Goal: Task Accomplishment & Management: Manage account settings

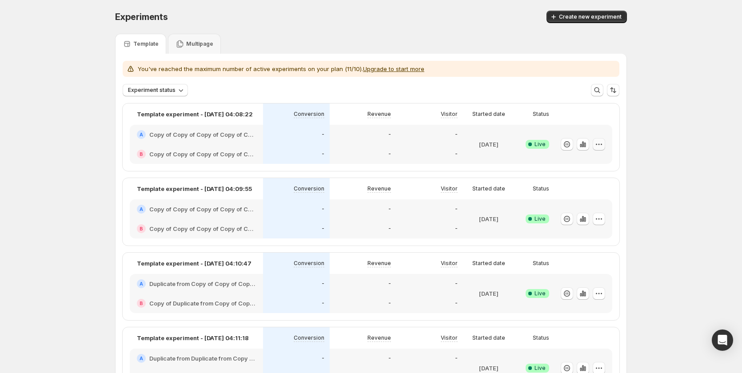
click at [600, 146] on icon "button" at bounding box center [599, 144] width 9 height 9
click at [582, 164] on span "Edit" at bounding box center [609, 163] width 93 height 9
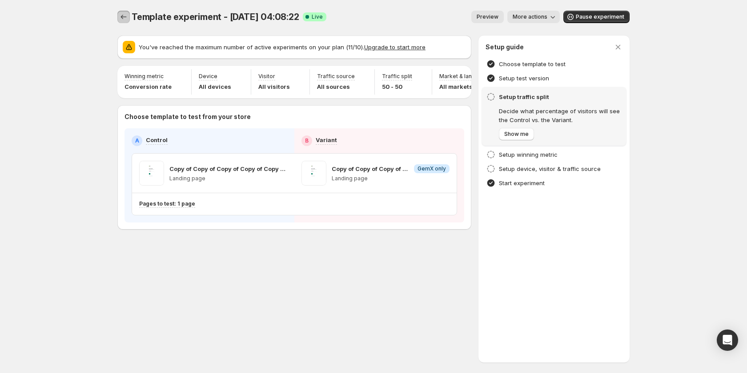
click at [125, 16] on icon "Experiments" at bounding box center [123, 16] width 9 height 9
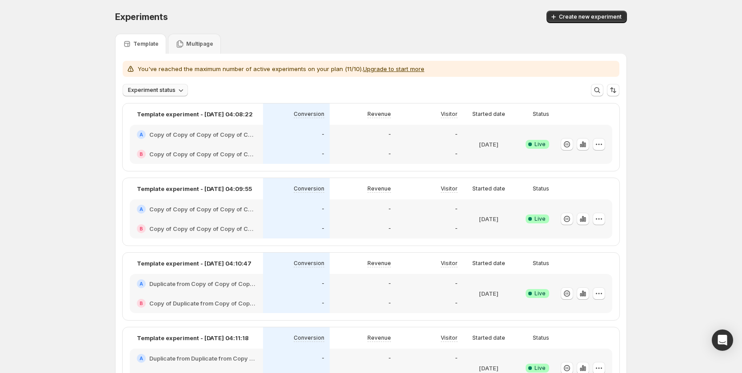
click at [172, 88] on span "Experiment status" at bounding box center [152, 90] width 48 height 7
click at [153, 121] on div "Draft Draft" at bounding box center [141, 123] width 32 height 14
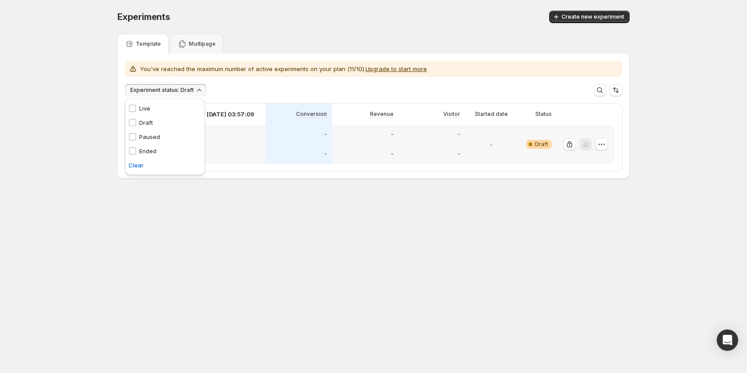
click at [153, 121] on div "Draft Draft" at bounding box center [141, 123] width 32 height 14
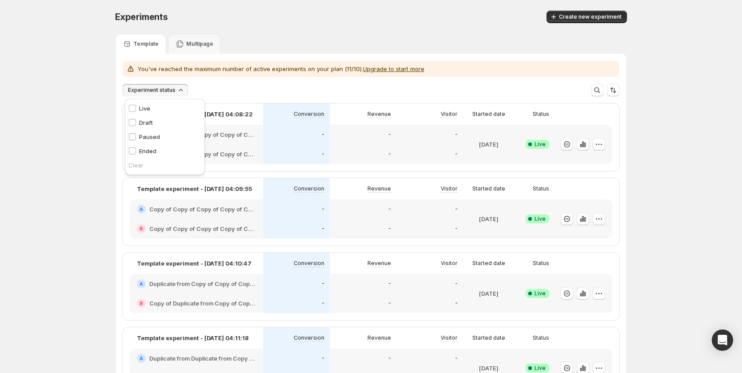
click at [405, 72] on p "You've reached the maximum number of active experiments on your plan (11/10). U…" at bounding box center [281, 68] width 287 height 9
click at [405, 67] on button "Upgrade to start more" at bounding box center [393, 68] width 61 height 7
click at [186, 44] on div "Multipage" at bounding box center [195, 44] width 38 height 9
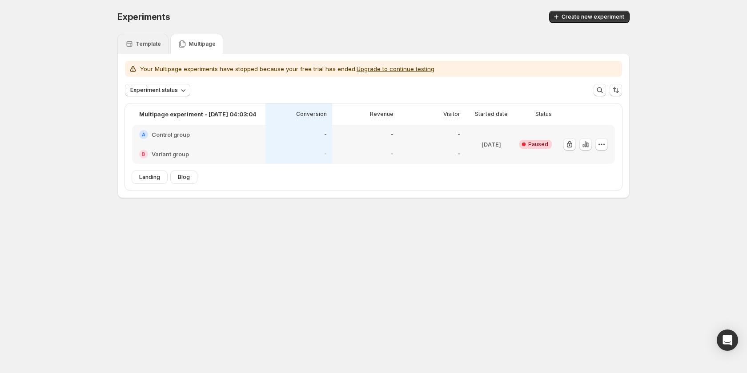
click at [139, 37] on div "Template" at bounding box center [142, 44] width 51 height 20
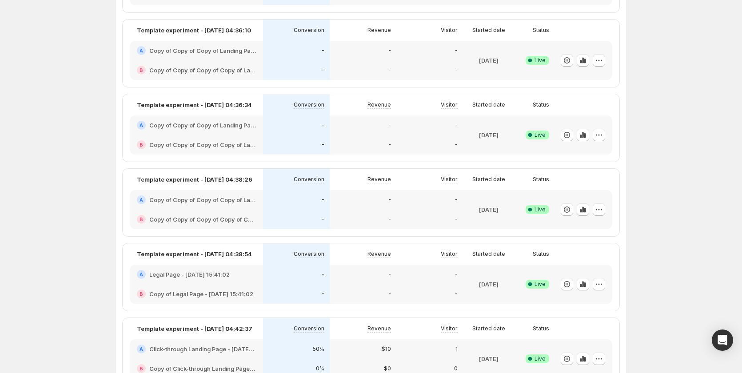
scroll to position [675, 0]
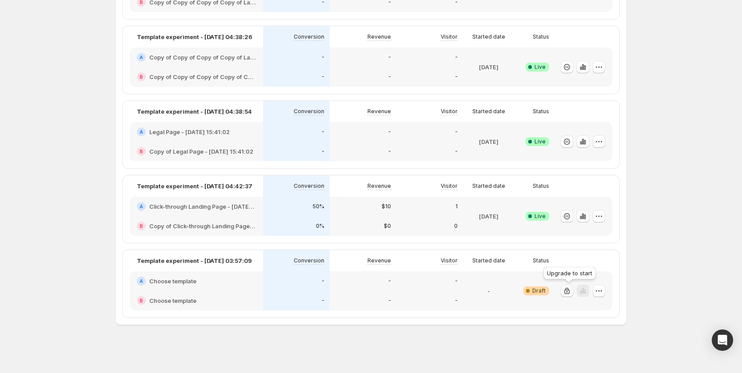
click at [569, 293] on icon "button" at bounding box center [567, 291] width 9 height 9
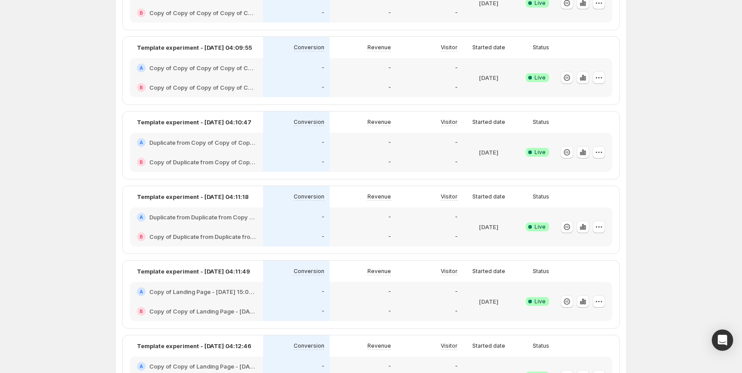
scroll to position [0, 0]
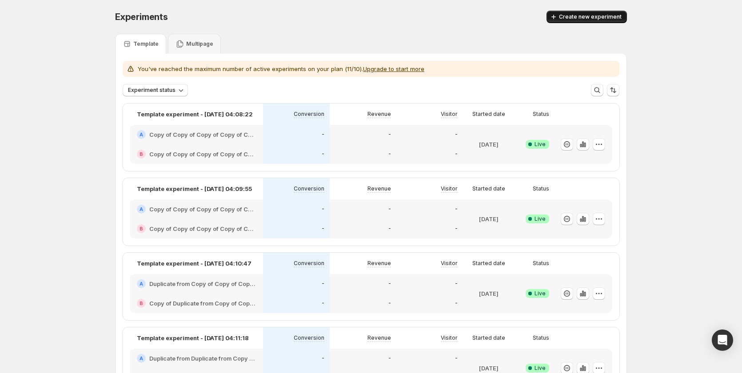
click at [583, 13] on button "Create new experiment" at bounding box center [587, 17] width 80 height 12
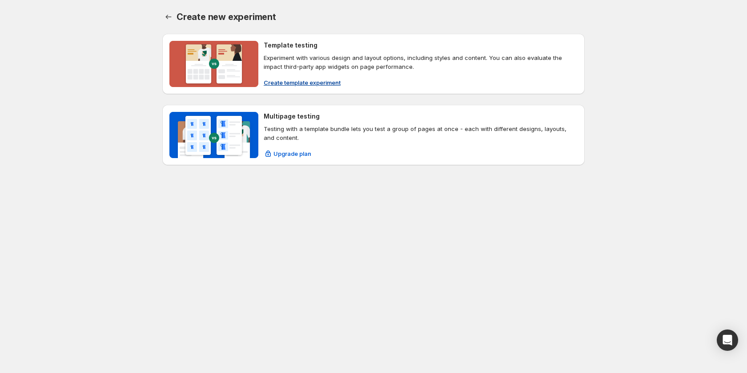
click at [313, 78] on span "Create template experiment" at bounding box center [302, 82] width 77 height 9
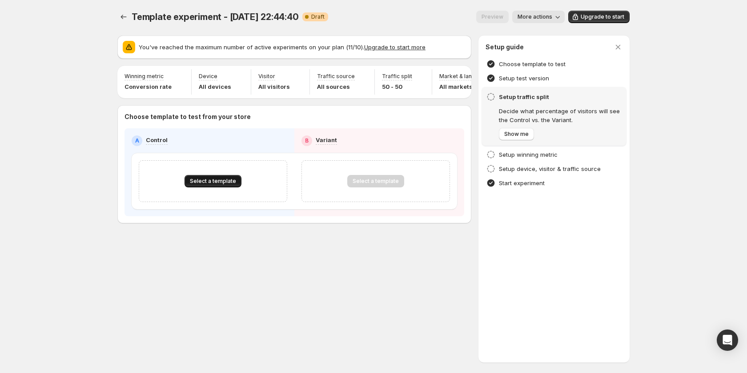
click at [219, 183] on span "Select a template" at bounding box center [213, 181] width 46 height 7
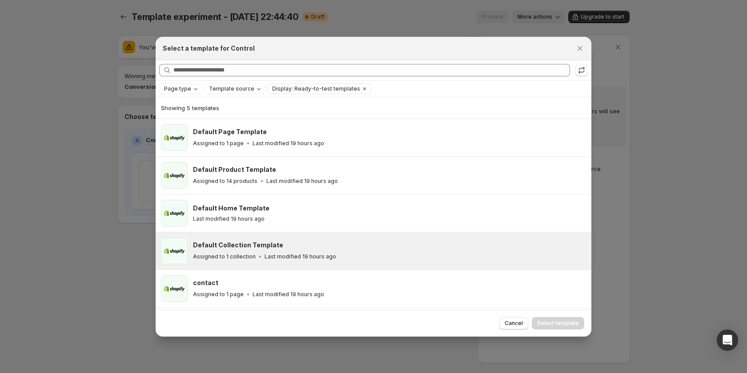
click at [349, 259] on div "Assigned to 1 collection Last modified 19 hours ago" at bounding box center [388, 257] width 390 height 9
click at [568, 324] on span "Select template" at bounding box center [558, 323] width 42 height 7
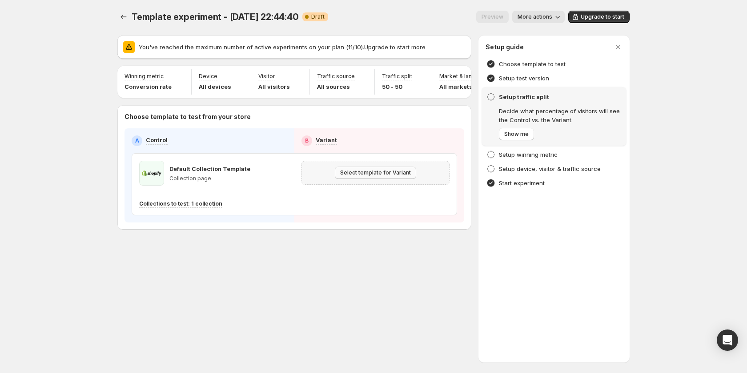
click at [389, 176] on span "Select template for Variant" at bounding box center [375, 172] width 71 height 7
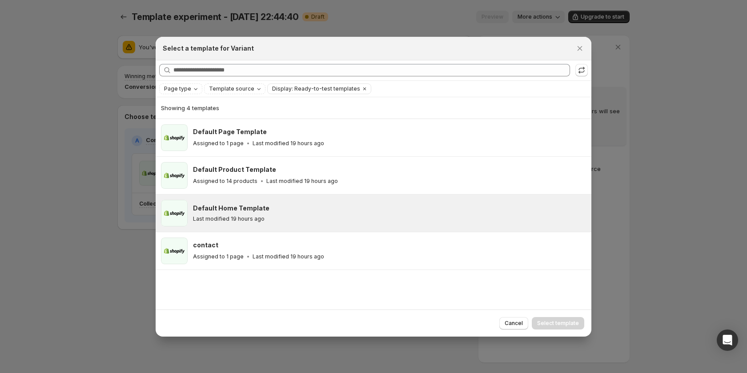
click at [333, 223] on div "Default Home Template Last modified 19 hours ago" at bounding box center [389, 213] width 393 height 27
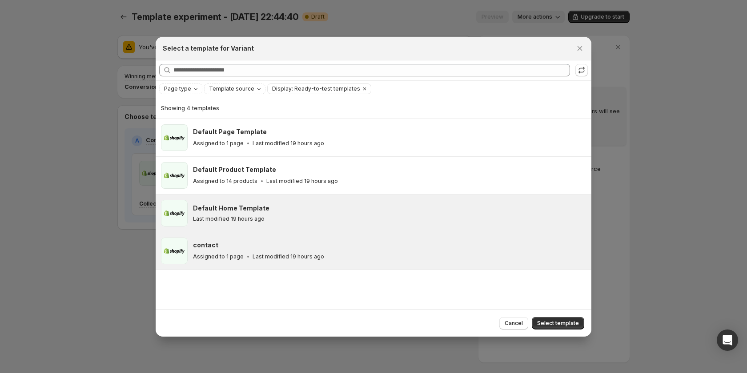
click at [319, 262] on div "contact Assigned to 1 page Last modified 19 hours ago" at bounding box center [389, 251] width 393 height 27
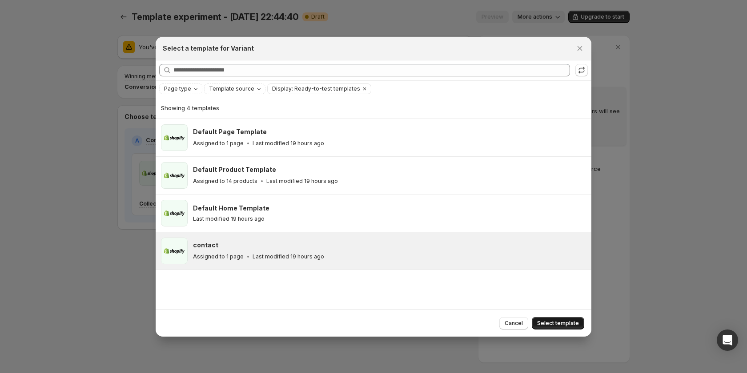
click at [549, 317] on button "Select template" at bounding box center [558, 323] width 52 height 12
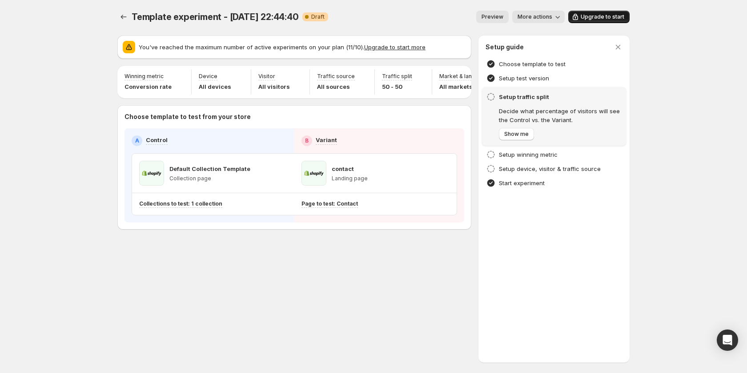
click at [590, 20] on button "Upgrade to start" at bounding box center [598, 17] width 61 height 12
click at [123, 18] on icon "Experiments" at bounding box center [123, 16] width 9 height 9
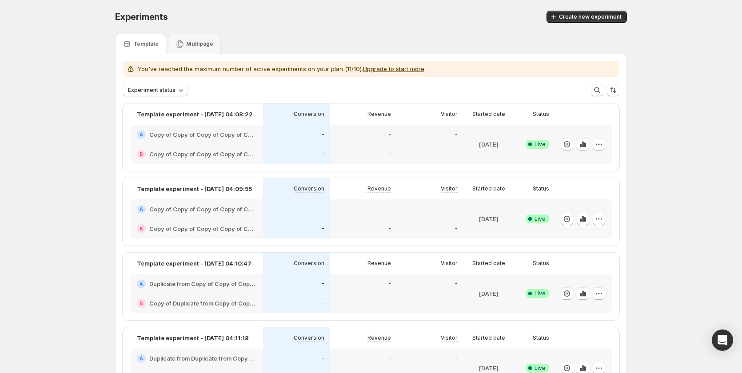
click at [352, 152] on div "-" at bounding box center [363, 154] width 56 height 9
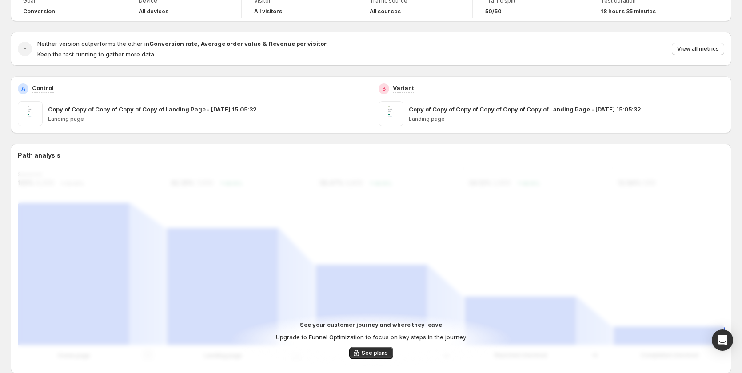
scroll to position [133, 0]
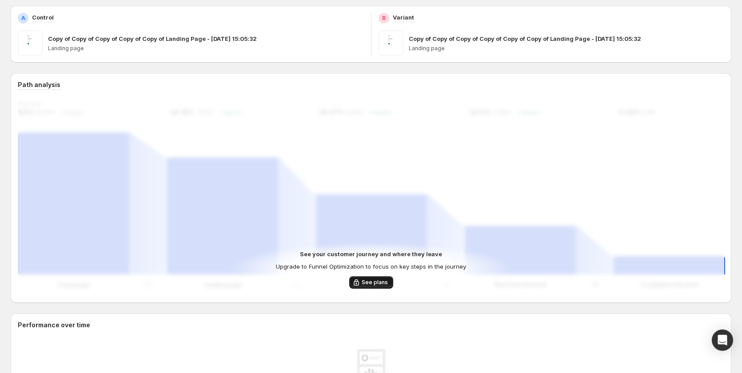
click at [369, 277] on button "See plans" at bounding box center [371, 283] width 44 height 12
click at [386, 284] on span "See plans" at bounding box center [375, 282] width 26 height 7
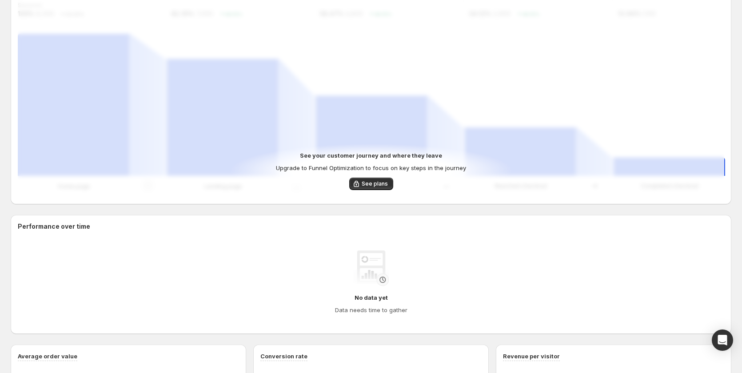
scroll to position [311, 0]
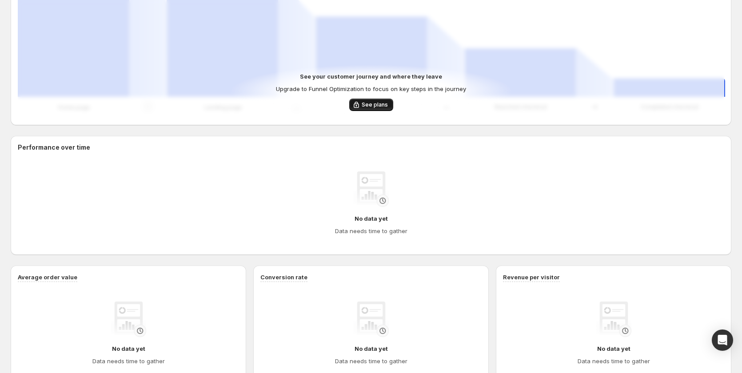
click at [385, 100] on button "See plans" at bounding box center [371, 105] width 44 height 12
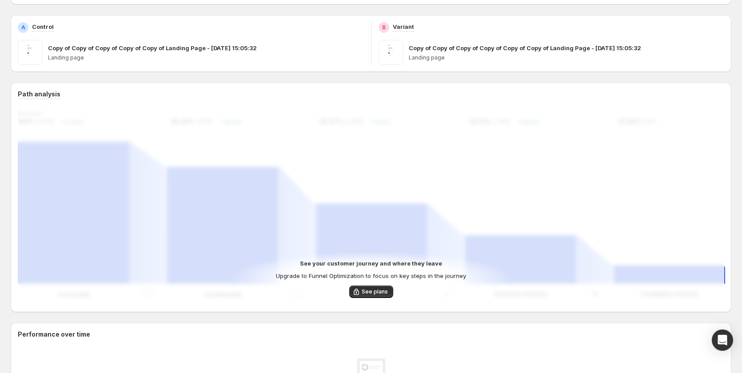
scroll to position [0, 0]
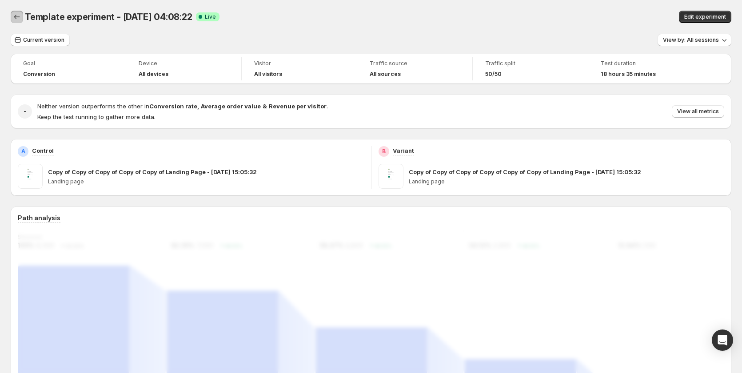
click at [17, 17] on icon "Back" at bounding box center [16, 16] width 9 height 9
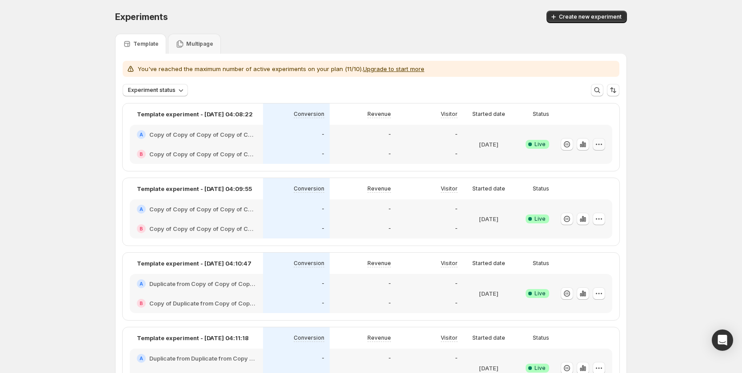
click at [606, 145] on button "button" at bounding box center [599, 144] width 12 height 12
click at [599, 164] on span "Edit" at bounding box center [609, 163] width 93 height 9
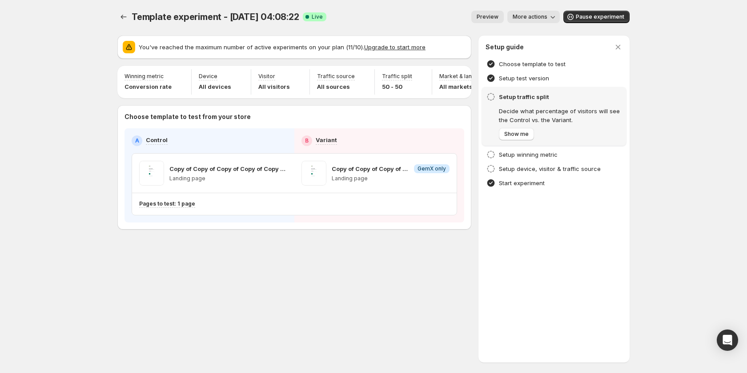
click at [523, 16] on span "More actions" at bounding box center [530, 16] width 35 height 7
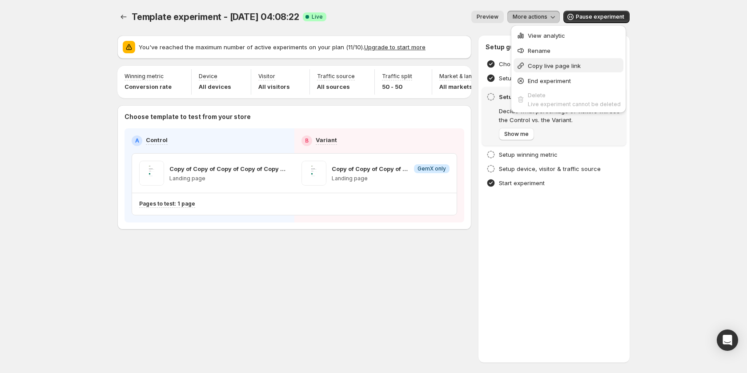
click at [541, 69] on span "Copy live page link" at bounding box center [574, 65] width 93 height 9
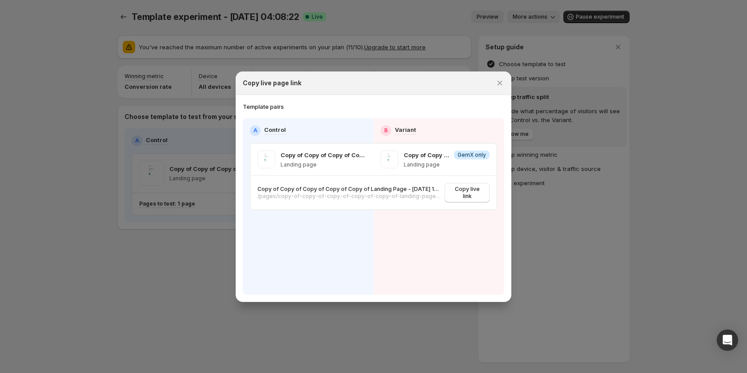
click at [690, 236] on div at bounding box center [373, 186] width 747 height 373
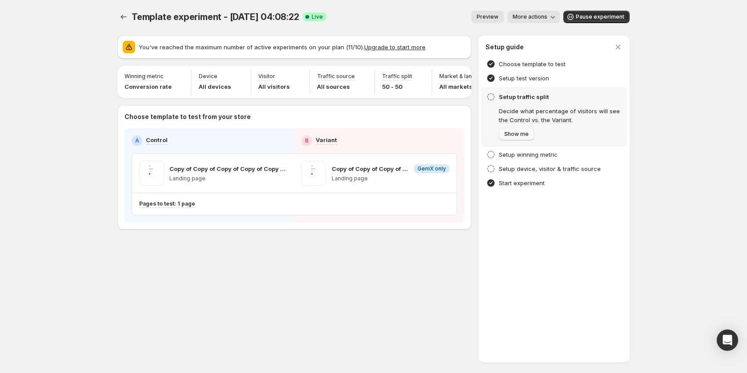
click at [523, 135] on span "Show me" at bounding box center [516, 134] width 24 height 7
click at [513, 132] on span "Next" at bounding box center [510, 134] width 12 height 7
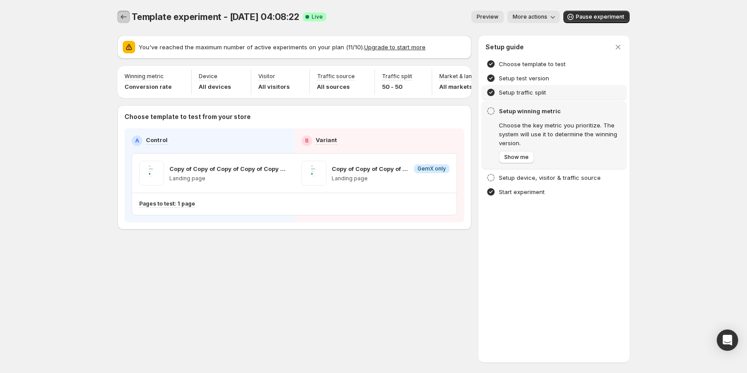
click at [122, 19] on icon "Experiments" at bounding box center [123, 16] width 9 height 9
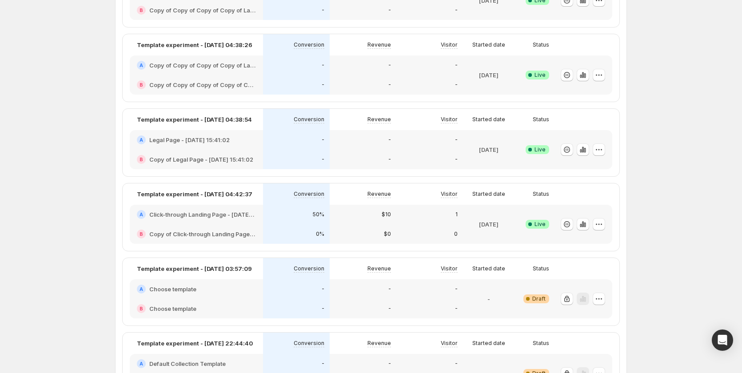
scroll to position [750, 0]
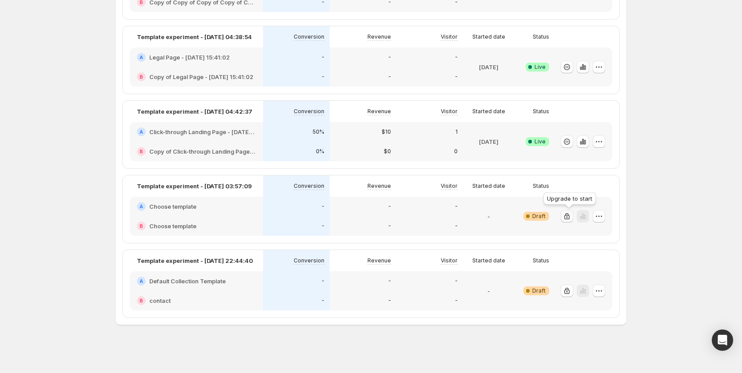
click at [567, 214] on icon "button" at bounding box center [567, 216] width 9 height 9
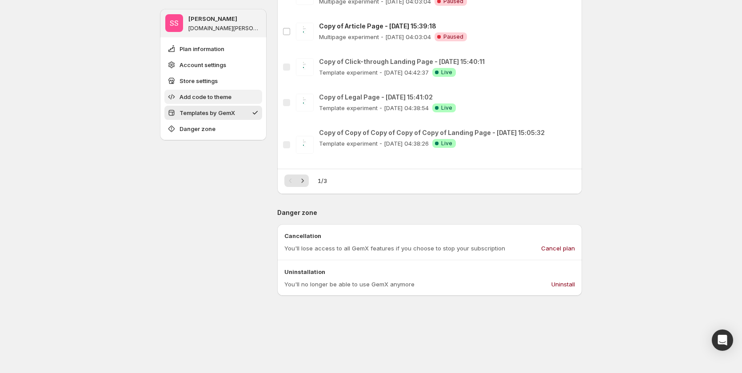
scroll to position [750, 0]
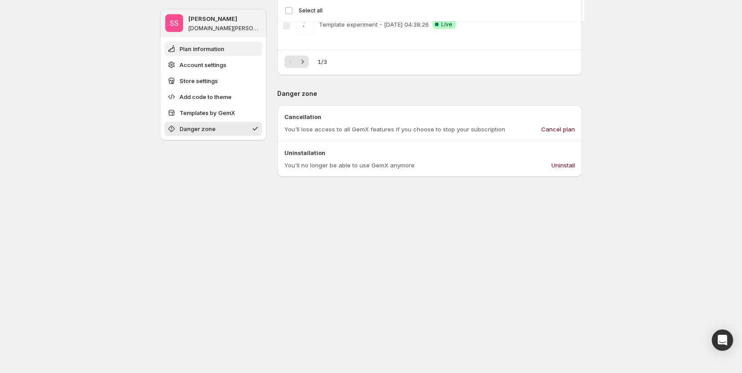
click at [209, 51] on span "Plan information" at bounding box center [202, 48] width 45 height 9
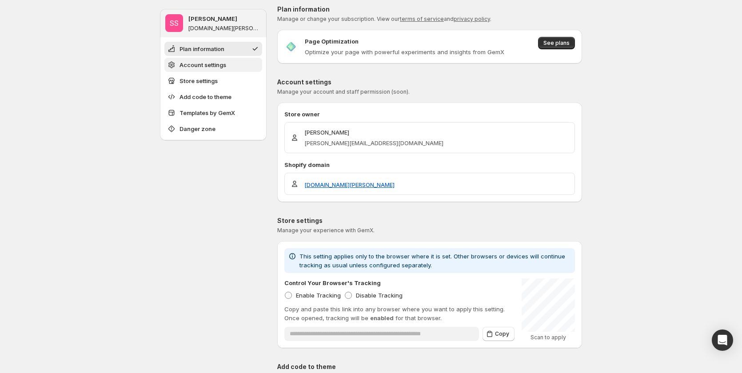
click at [206, 64] on span "Account settings" at bounding box center [203, 64] width 47 height 9
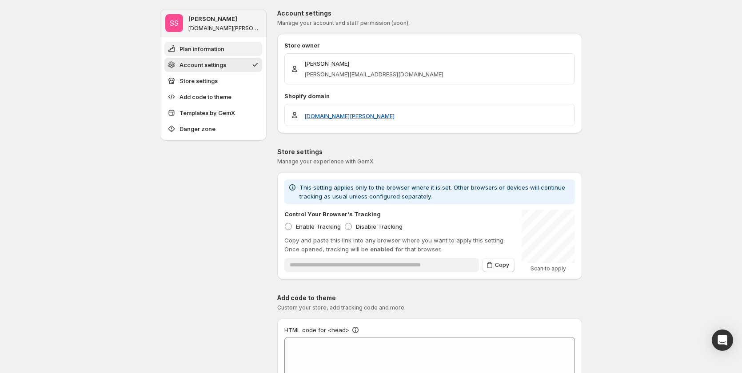
click at [208, 55] on button "Plan information" at bounding box center [213, 49] width 98 height 14
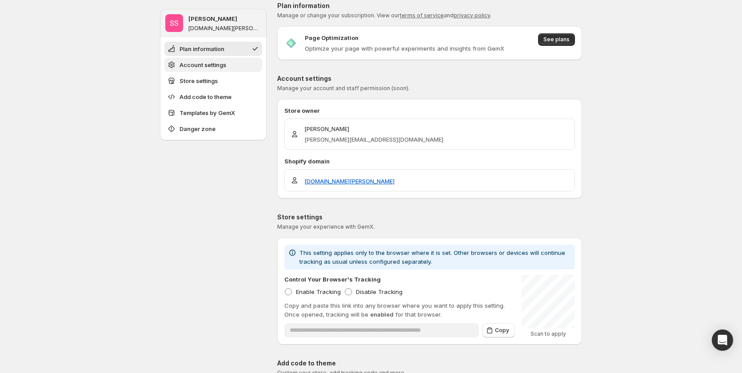
scroll to position [0, 0]
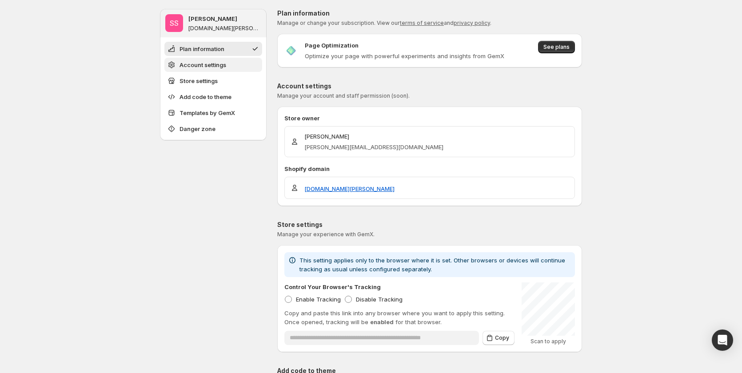
click at [208, 66] on span "Account settings" at bounding box center [203, 64] width 47 height 9
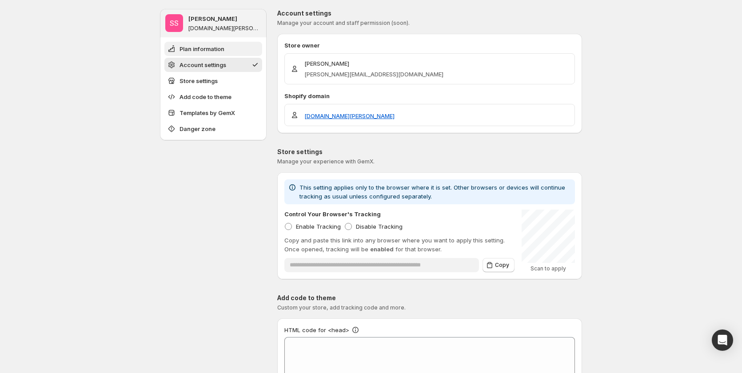
click at [214, 49] on span "Plan information" at bounding box center [202, 48] width 45 height 9
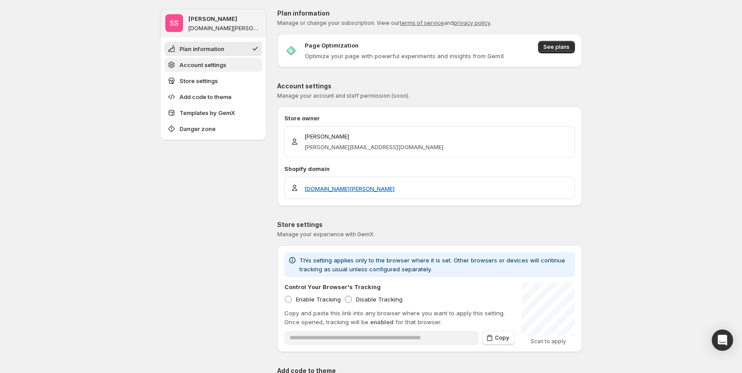
click at [214, 63] on span "Account settings" at bounding box center [203, 64] width 47 height 9
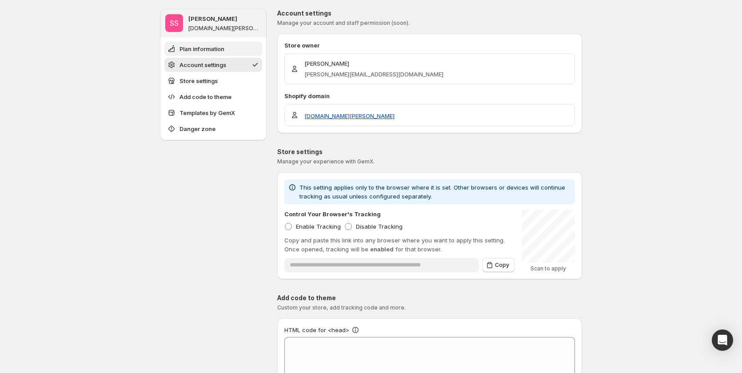
click at [214, 45] on span "Plan information" at bounding box center [202, 48] width 45 height 9
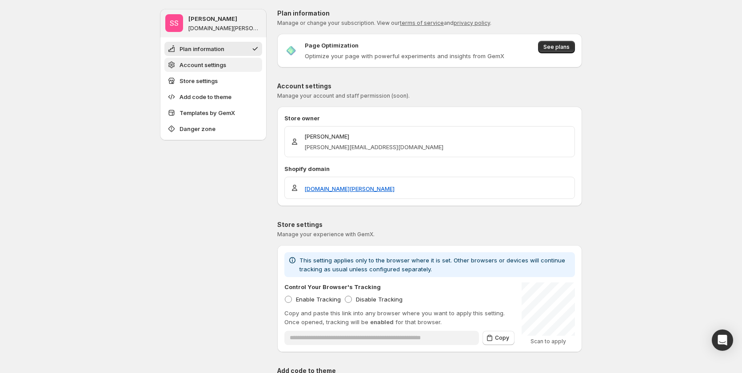
click at [212, 60] on span "Account settings" at bounding box center [203, 64] width 47 height 9
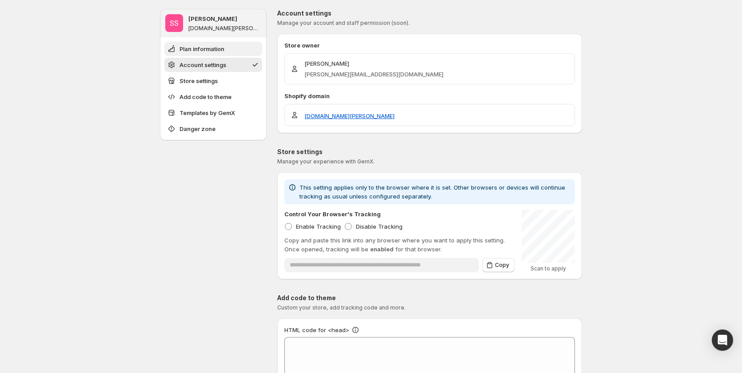
click at [213, 45] on span "Plan information" at bounding box center [202, 48] width 45 height 9
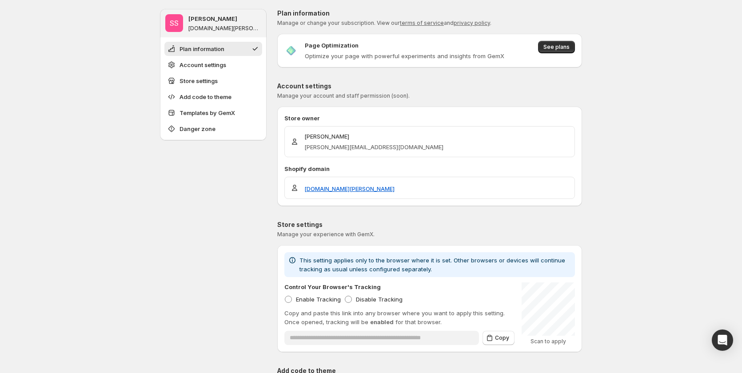
click at [213, 57] on ul "Plan information Account settings Store settings Add code to theme Templates by…" at bounding box center [213, 89] width 98 height 94
click at [215, 70] on button "Account settings" at bounding box center [213, 65] width 98 height 14
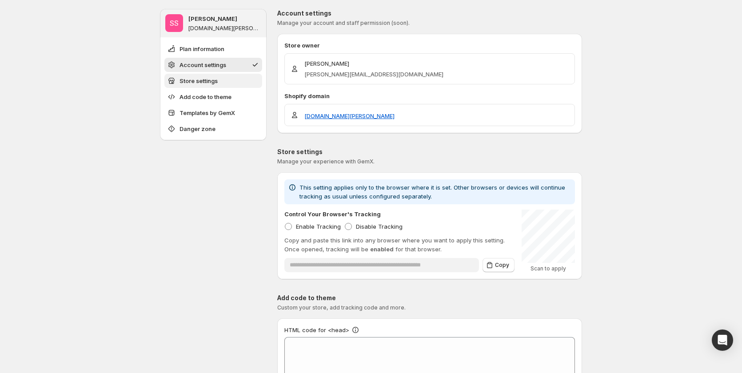
click at [216, 85] on span "Store settings" at bounding box center [199, 80] width 38 height 9
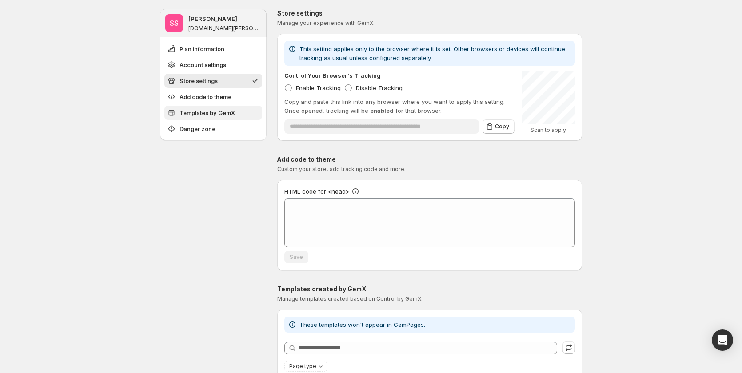
click at [224, 111] on span "Templates by GemX" at bounding box center [208, 112] width 56 height 9
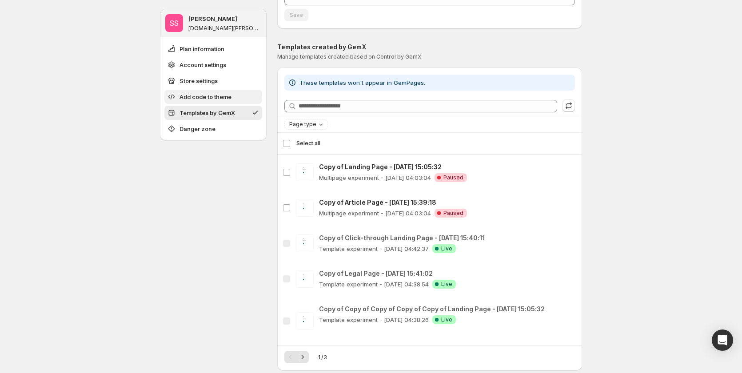
click at [227, 92] on button "Add code to theme" at bounding box center [213, 97] width 98 height 14
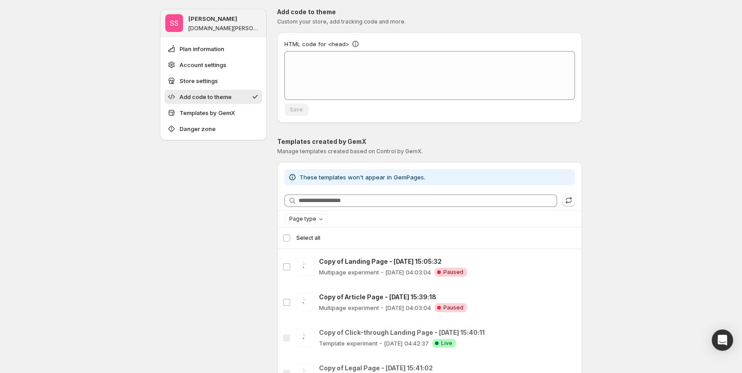
scroll to position [358, 0]
click at [197, 44] on button "Plan information" at bounding box center [213, 49] width 98 height 14
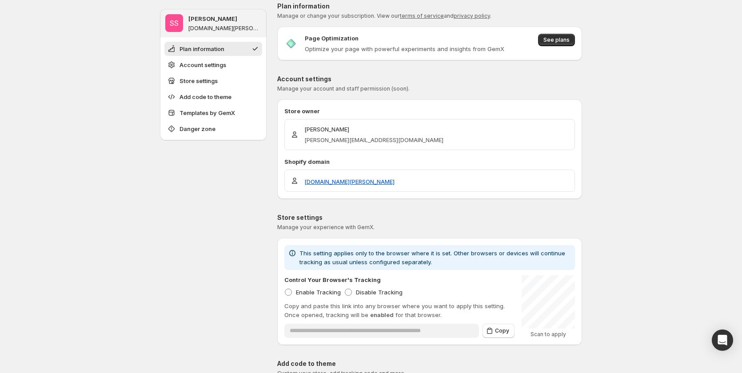
scroll to position [0, 0]
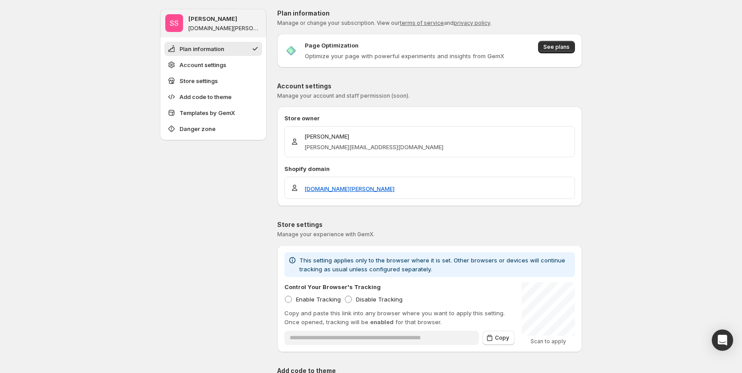
click at [196, 56] on ul "Plan information Account settings Store settings Add code to theme Templates by…" at bounding box center [213, 89] width 98 height 94
click at [194, 68] on span "Account settings" at bounding box center [203, 64] width 47 height 9
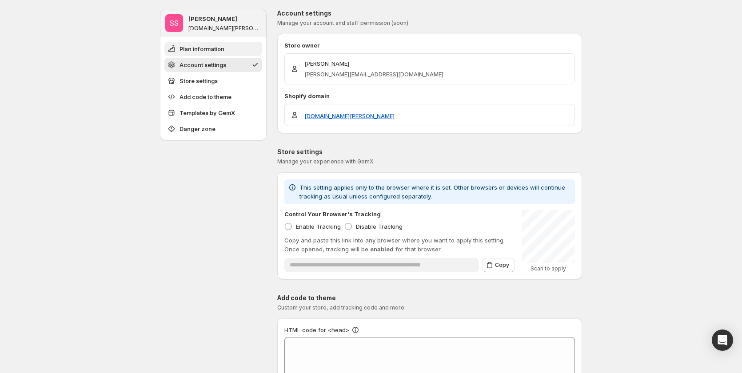
click at [203, 50] on span "Plan information" at bounding box center [202, 48] width 45 height 9
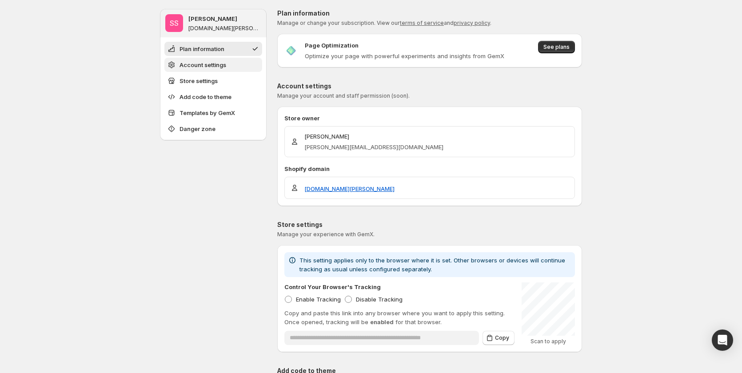
click at [202, 61] on span "Account settings" at bounding box center [203, 64] width 47 height 9
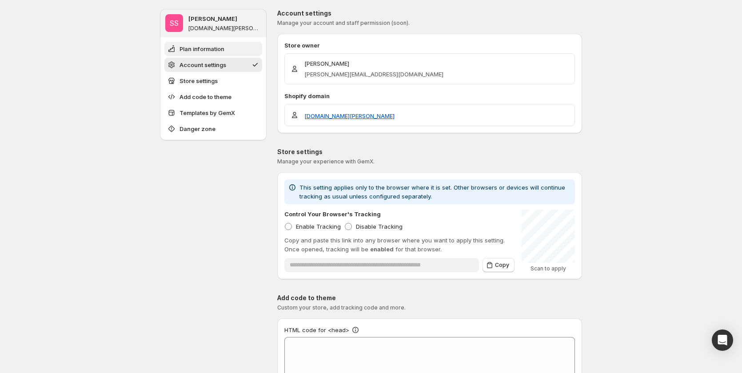
click at [205, 48] on span "Plan information" at bounding box center [202, 48] width 45 height 9
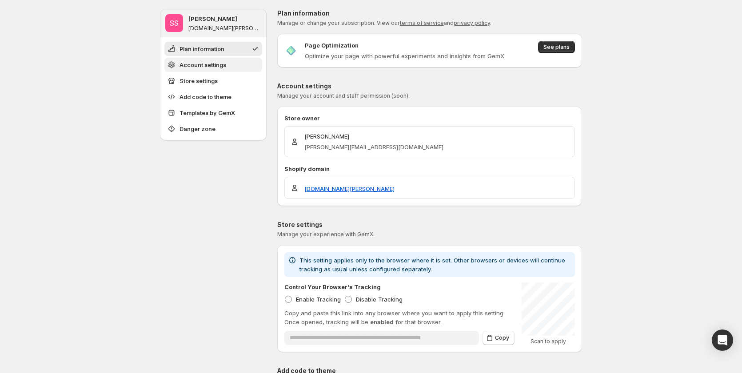
click at [202, 64] on span "Account settings" at bounding box center [203, 64] width 47 height 9
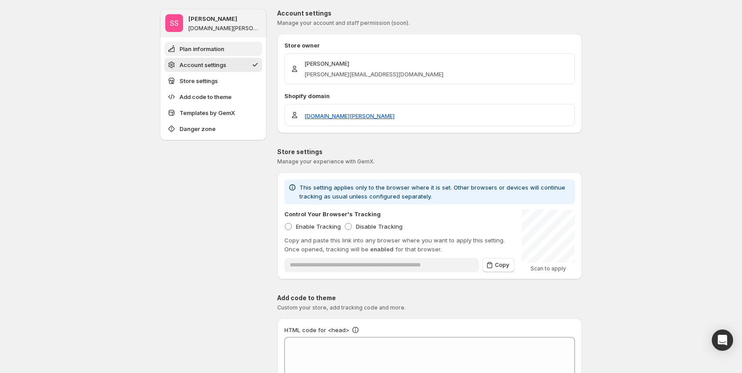
click at [205, 47] on span "Plan information" at bounding box center [202, 48] width 45 height 9
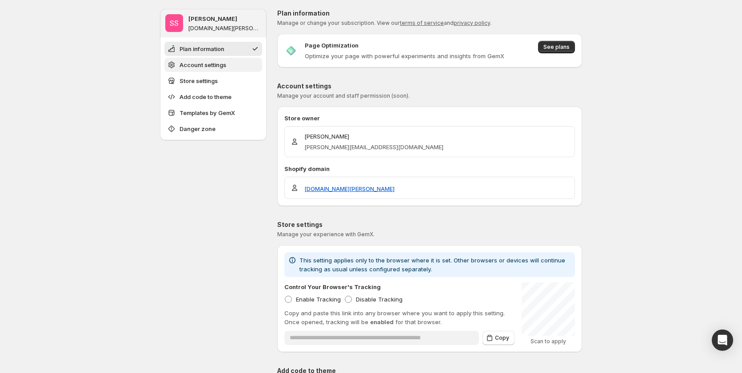
click at [205, 66] on span "Account settings" at bounding box center [203, 64] width 47 height 9
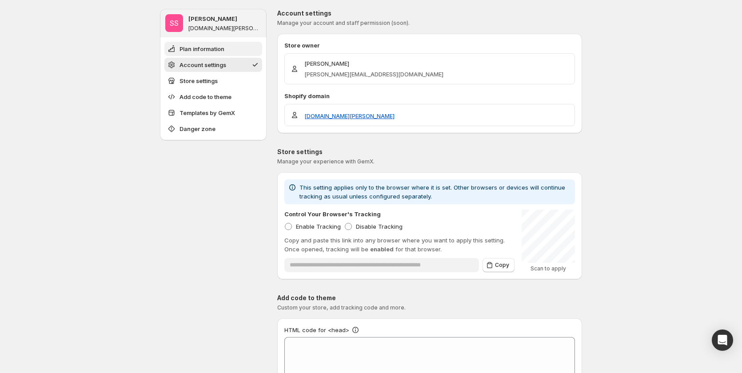
click at [207, 43] on button "Plan information" at bounding box center [213, 49] width 98 height 14
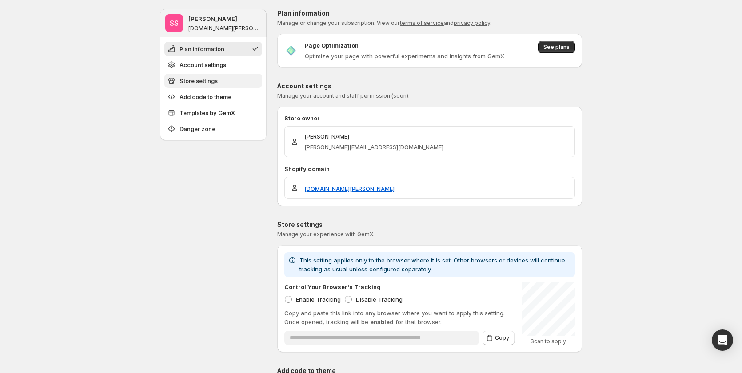
click at [208, 77] on span "Store settings" at bounding box center [199, 80] width 38 height 9
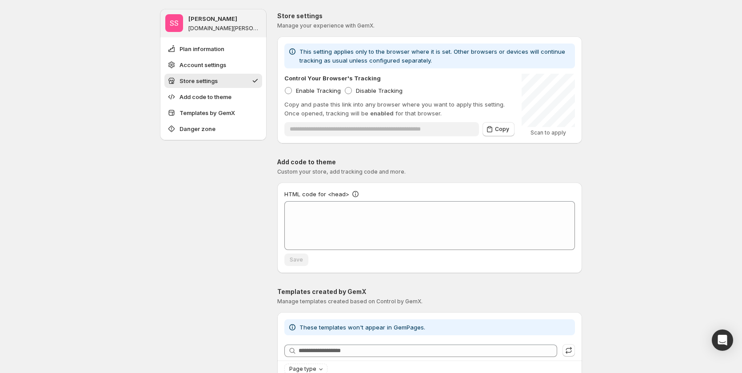
click at [217, 104] on ul "Plan information Account settings Store settings Add code to theme Templates by…" at bounding box center [213, 89] width 98 height 94
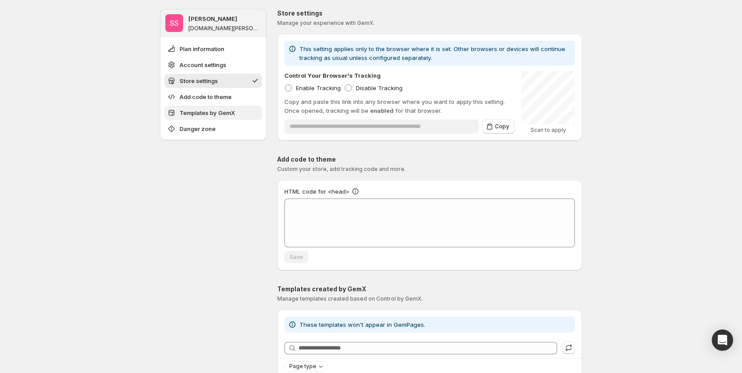
click at [217, 119] on button "Templates by GemX" at bounding box center [213, 113] width 98 height 14
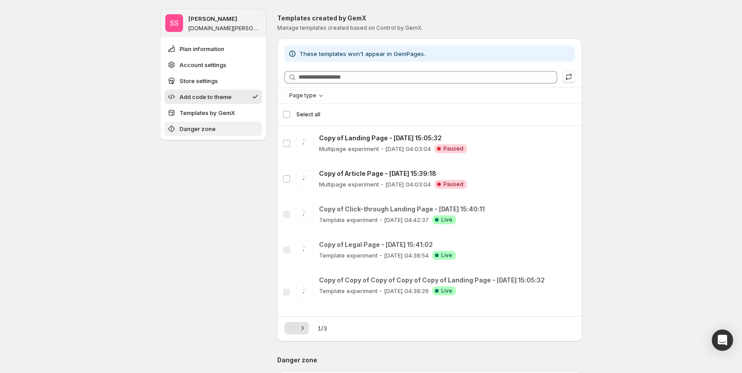
click at [212, 133] on span "Danger zone" at bounding box center [198, 128] width 36 height 9
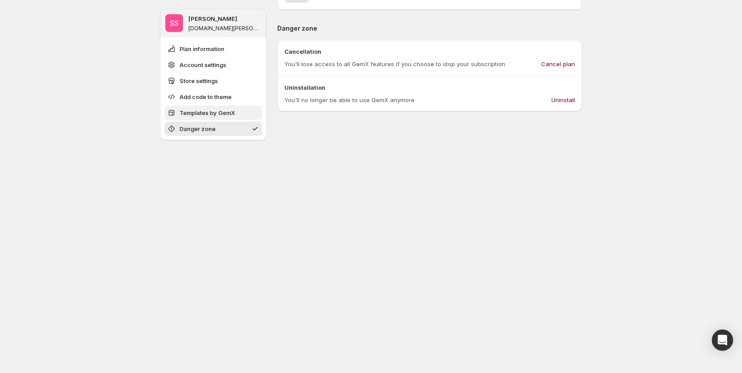
click at [218, 108] on button "Templates by GemX" at bounding box center [213, 113] width 98 height 14
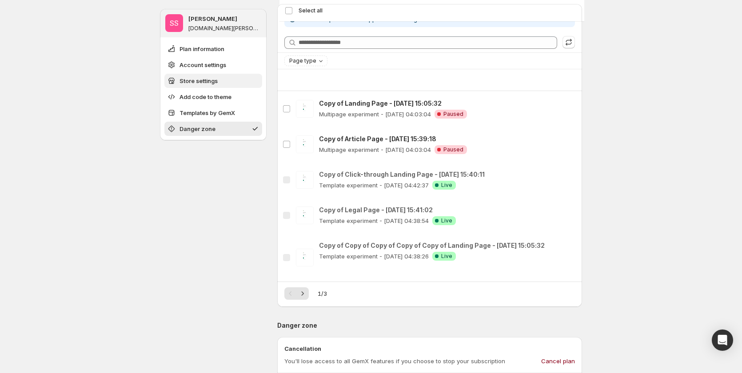
click at [219, 75] on button "Store settings" at bounding box center [213, 81] width 98 height 14
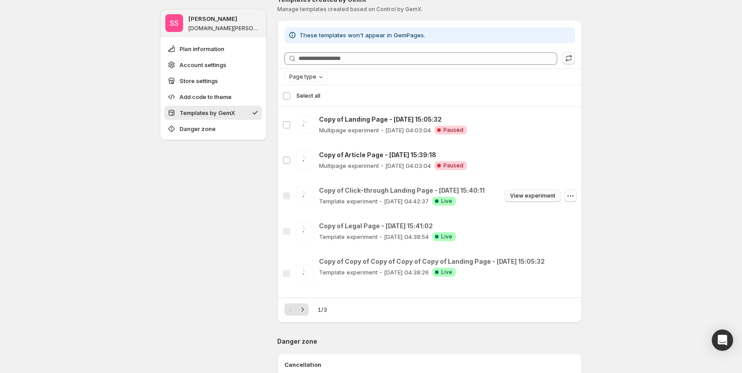
scroll to position [523, 0]
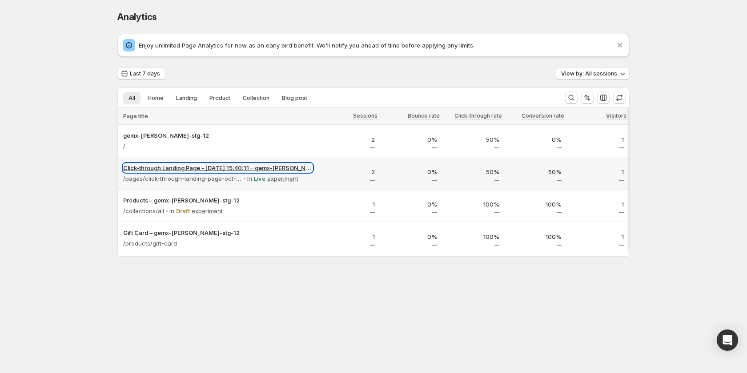
click at [258, 164] on p "Click-through Landing Page - [DATE] 15:40:11 – gemx-[PERSON_NAME]-stg-12" at bounding box center [217, 168] width 189 height 9
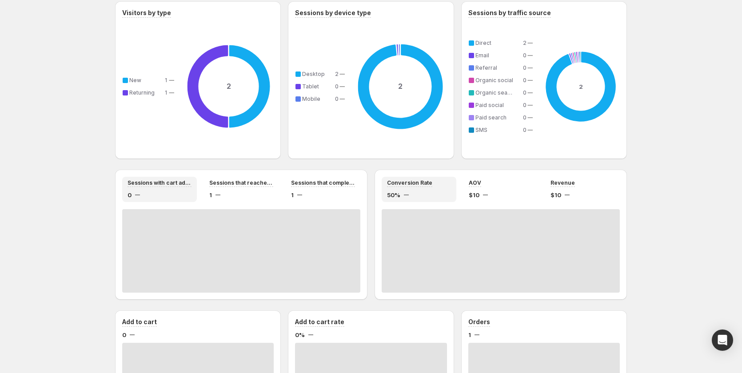
scroll to position [680, 0]
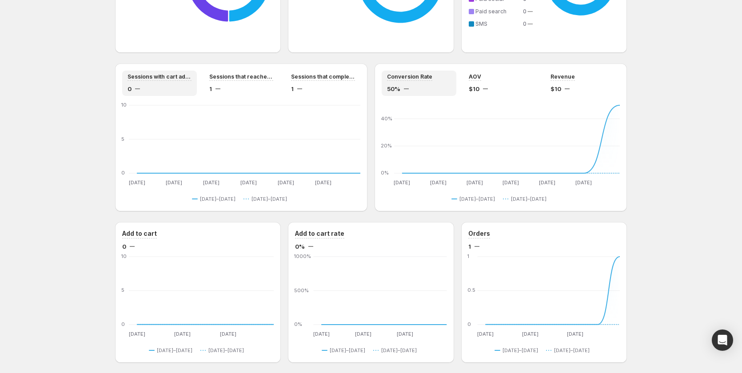
scroll to position [751, 0]
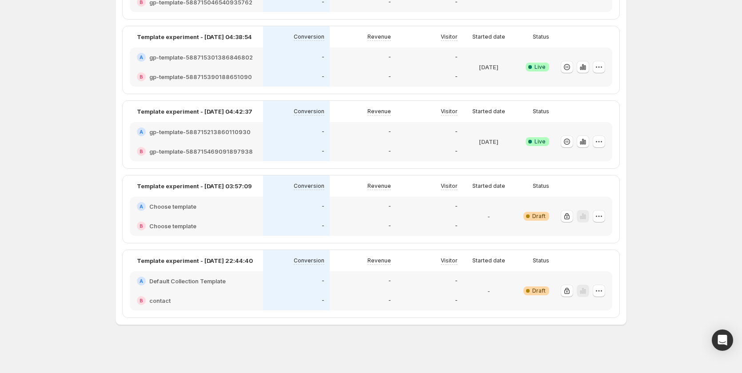
scroll to position [750, 0]
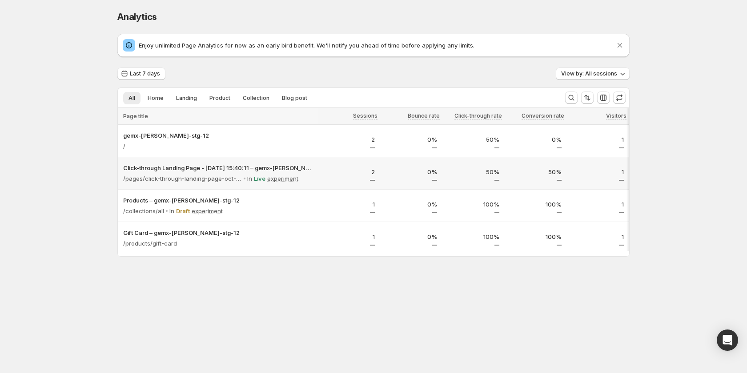
click at [348, 179] on div "2" at bounding box center [349, 174] width 52 height 13
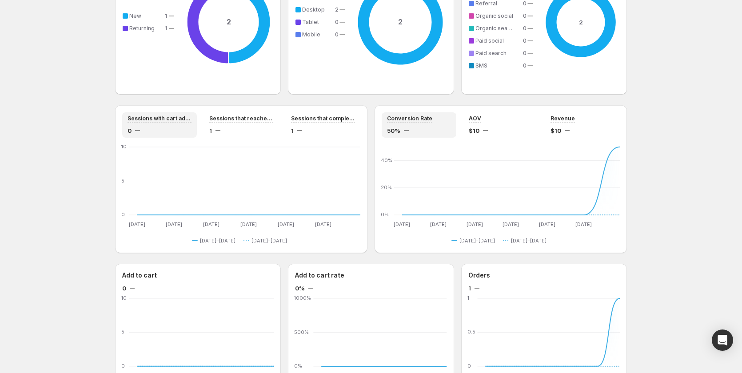
scroll to position [751, 0]
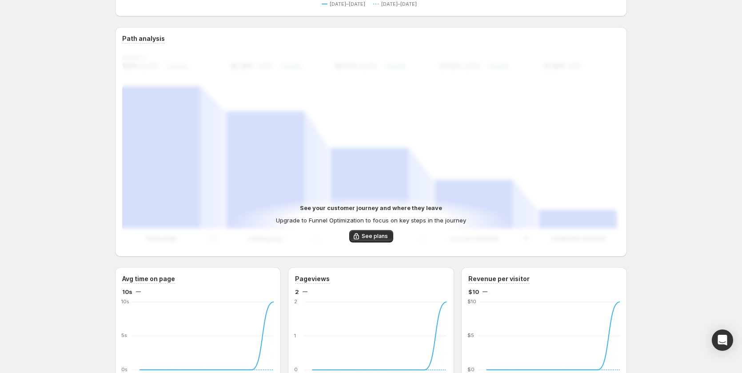
scroll to position [311, 0]
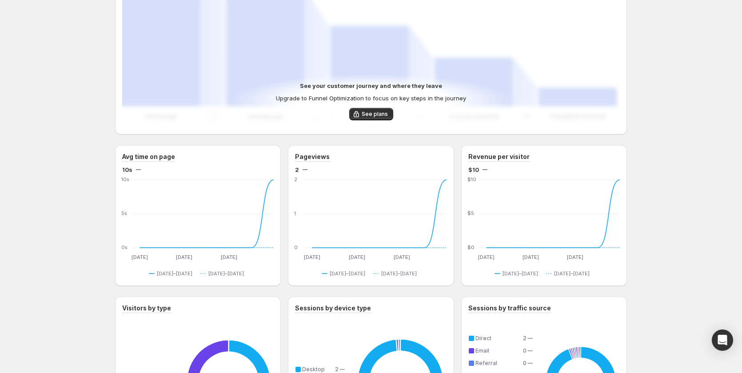
drag, startPoint x: 368, startPoint y: 117, endPoint x: 380, endPoint y: 130, distance: 17.9
click at [368, 117] on span "See plans" at bounding box center [375, 114] width 26 height 7
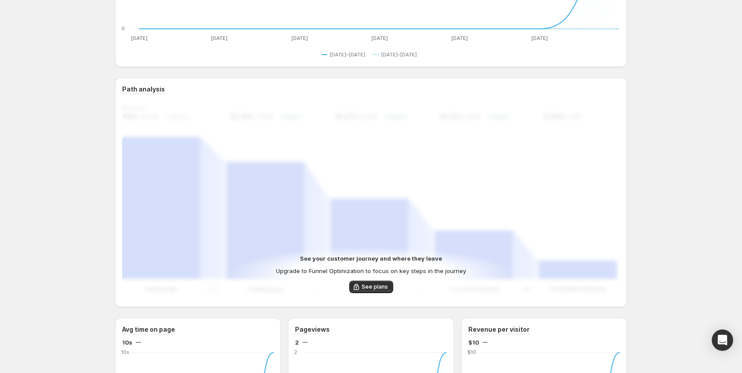
scroll to position [0, 0]
